Goal: Task Accomplishment & Management: Manage account settings

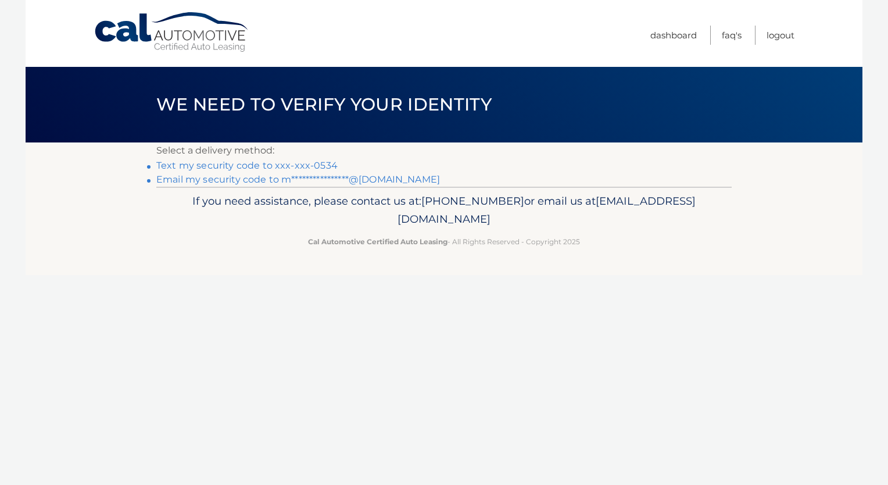
click at [269, 165] on link "Text my security code to xxx-xxx-0534" at bounding box center [246, 165] width 181 height 11
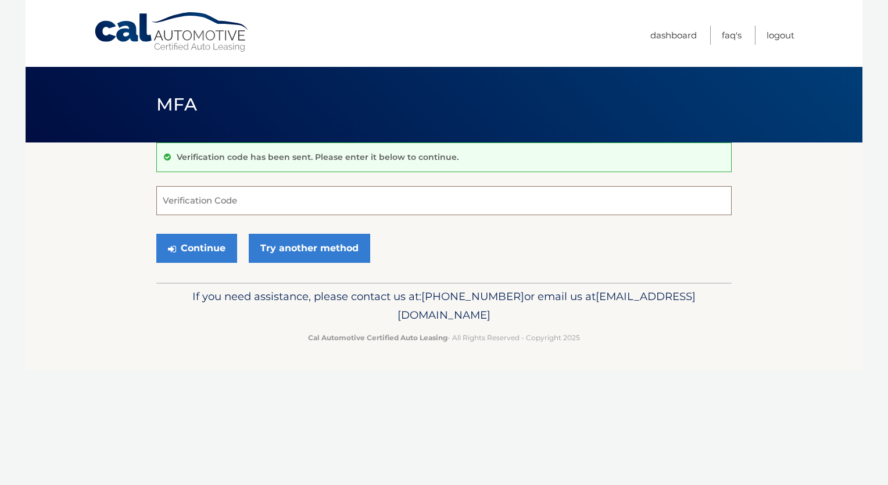
click at [260, 202] on input "Verification Code" at bounding box center [444, 200] width 576 height 29
type input "850413"
click at [217, 250] on button "Continue" at bounding box center [196, 248] width 81 height 29
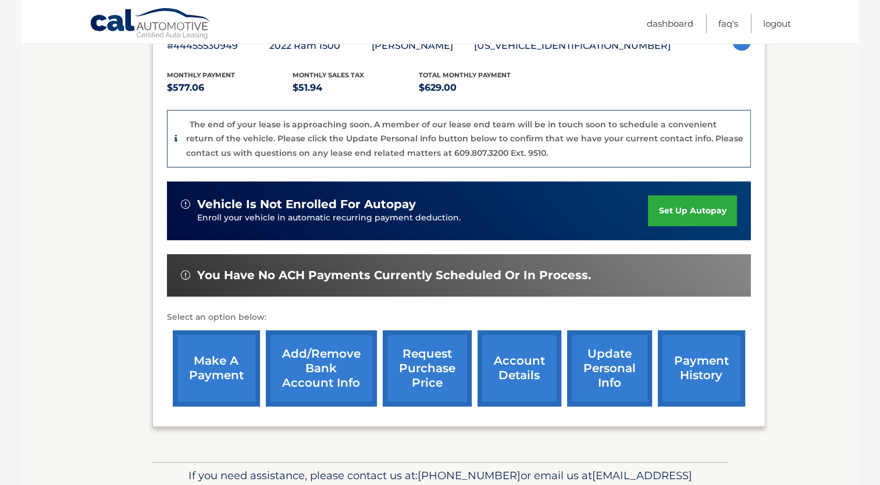
scroll to position [290, 0]
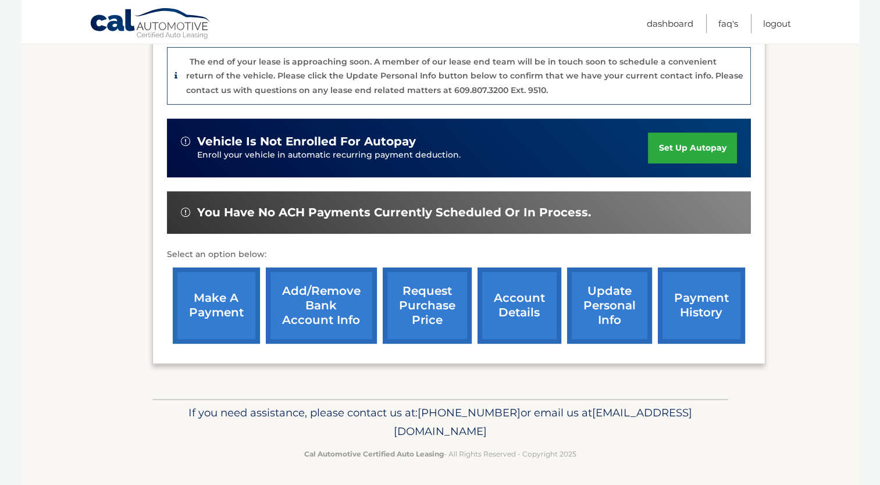
click at [504, 302] on link "account details" at bounding box center [519, 305] width 84 height 76
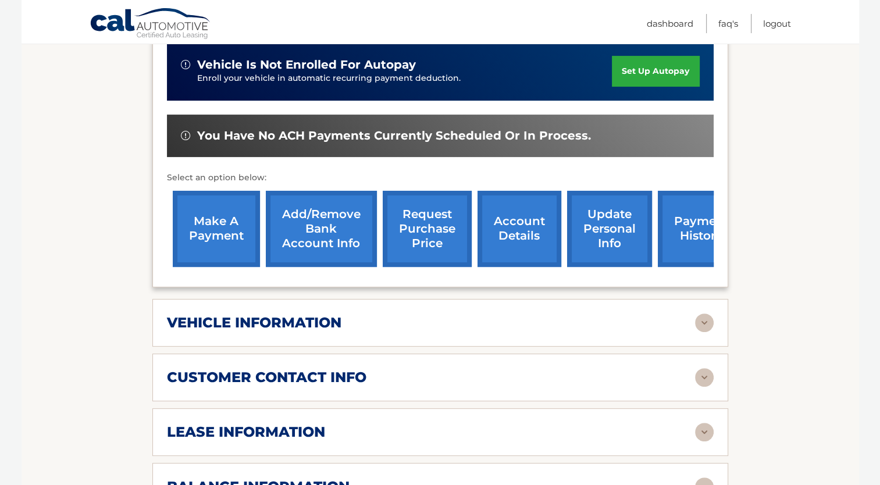
scroll to position [407, 0]
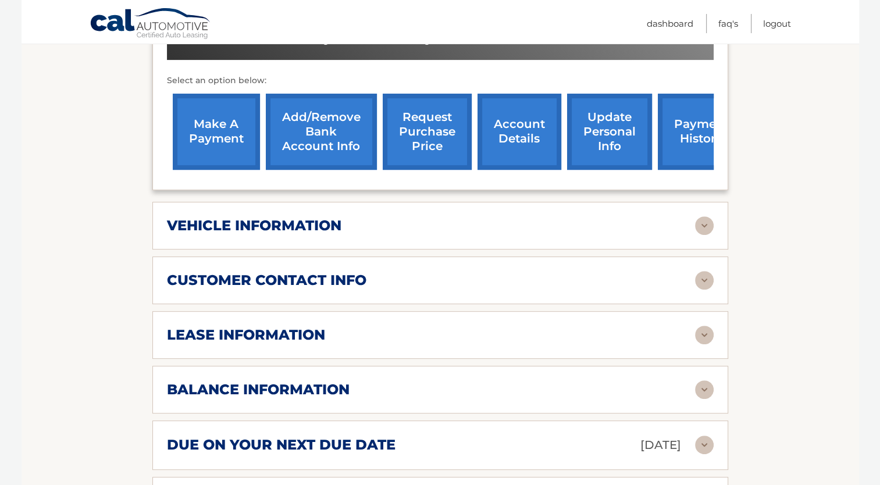
click at [700, 331] on img at bounding box center [704, 335] width 19 height 19
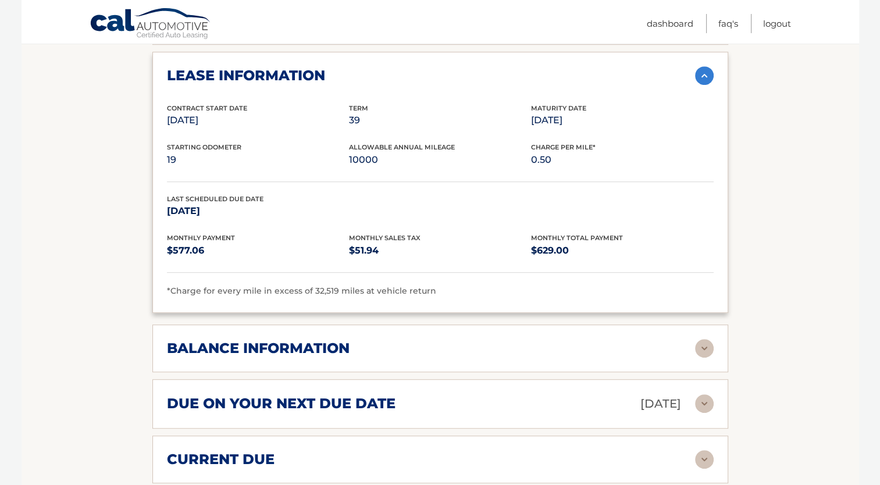
scroll to position [756, 0]
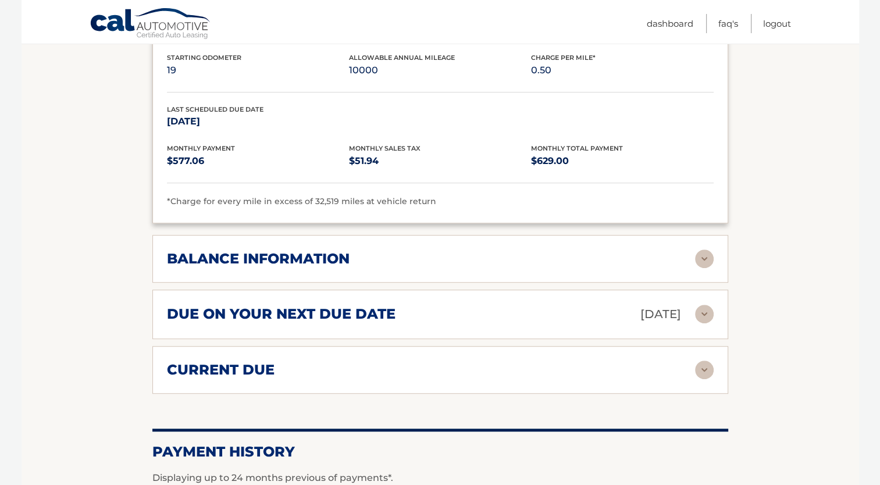
click at [702, 253] on img at bounding box center [704, 258] width 19 height 19
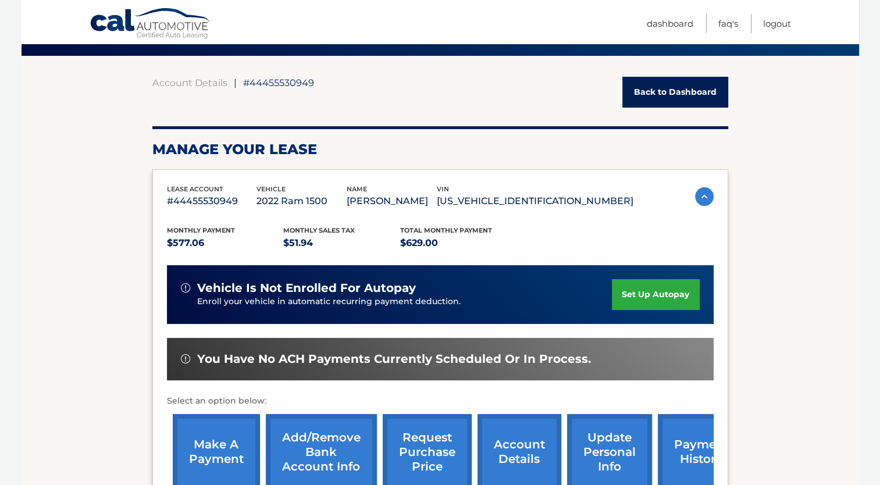
scroll to position [58, 0]
